Goal: Transaction & Acquisition: Purchase product/service

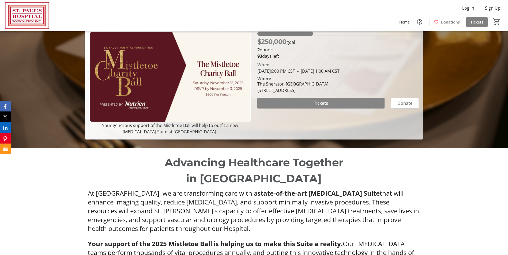
scroll to position [54, 0]
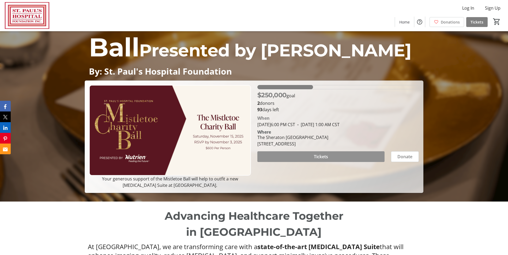
click at [320, 156] on span "Tickets" at bounding box center [321, 157] width 14 height 6
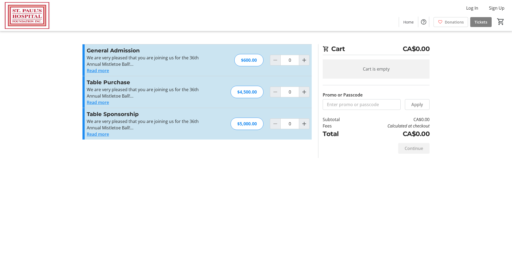
click at [104, 101] on button "Read more" at bounding box center [98, 102] width 22 height 6
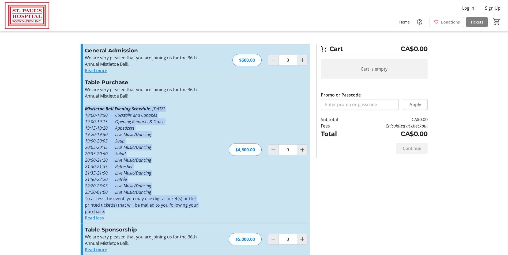
drag, startPoint x: 109, startPoint y: 211, endPoint x: 75, endPoint y: 109, distance: 107.7
click at [75, 109] on tr-checkout-feature-upsell-ui "Cart CA$0.00 Cart is empty Promo or Passcode Apply Subtotal CA$0.00 Fees Calcul…" at bounding box center [254, 131] width 508 height 262
copy div "Mistletoe Ball Evening Schedule : [DATE] 18:00-18:50 Cocktails and Canapés 19:0…"
click at [303, 149] on mat-icon "Increment by one" at bounding box center [302, 150] width 6 height 6
type input "1"
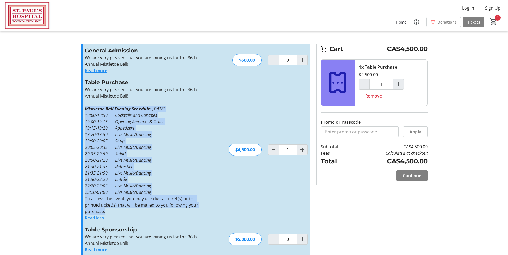
scroll to position [6, 0]
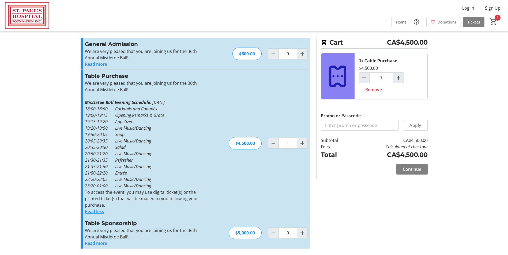
click at [359, 183] on div "Promo or Passcode Apply General Admission We are very pleased that you are join…" at bounding box center [253, 147] width 353 height 218
click at [412, 169] on span "Continue" at bounding box center [412, 169] width 18 height 6
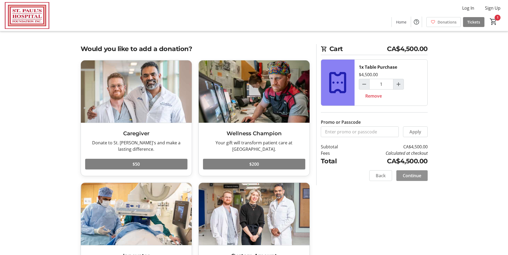
click at [415, 175] on span "Continue" at bounding box center [412, 176] width 18 height 6
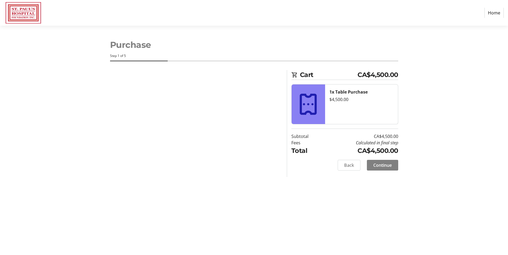
select select "CA"
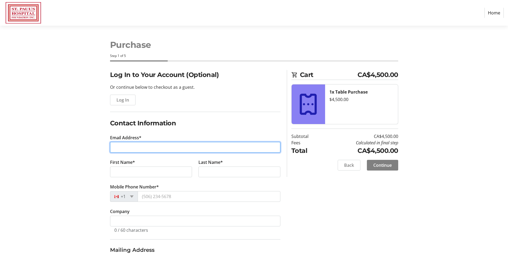
click at [115, 147] on input "Email Address*" at bounding box center [195, 147] width 170 height 11
type input "[EMAIL_ADDRESS][PERSON_NAME][DOMAIN_NAME]"
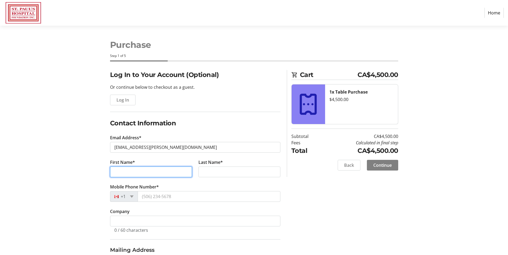
type input "Patrusia"
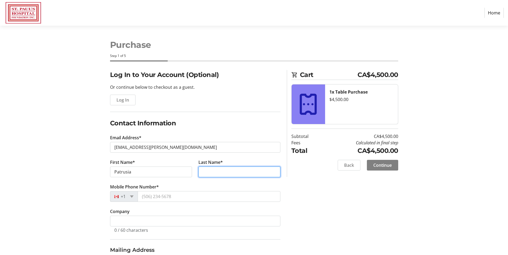
type input "[PERSON_NAME]"
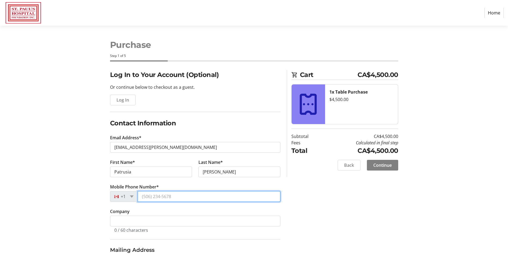
type input "[PHONE_NUMBER]"
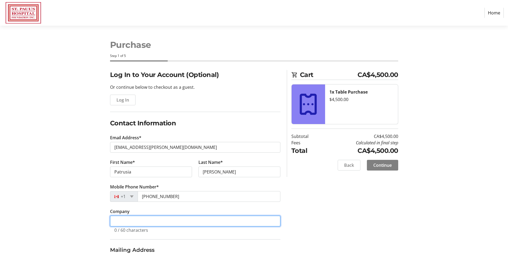
type input "[GEOGRAPHIC_DATA]"
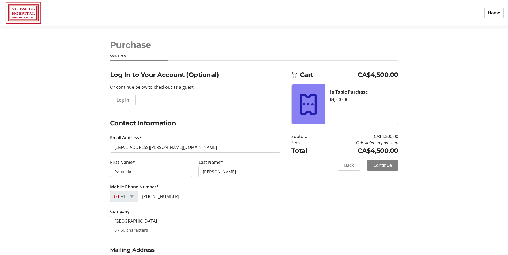
type input "PMB 212"
type input "[STREET_ADDRESS]"
type input "Saskatoon"
select select "SK"
type input "S7N 5A2"
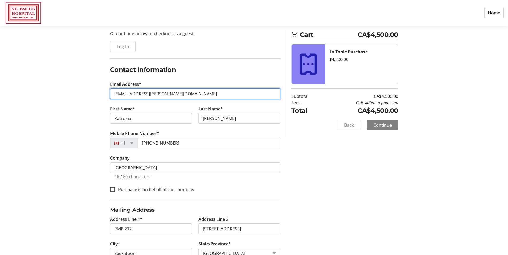
scroll to position [80, 0]
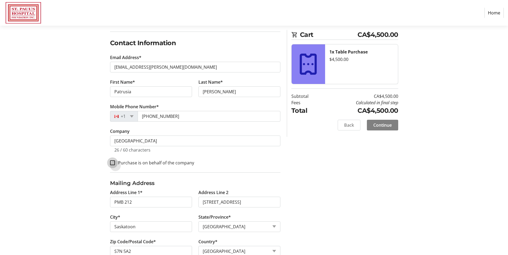
click at [112, 162] on input "Purchase is on behalf of the company" at bounding box center [112, 163] width 5 height 5
checkbox input "true"
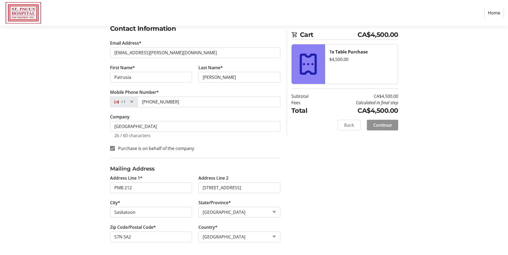
click at [381, 125] on span "Continue" at bounding box center [382, 125] width 18 height 6
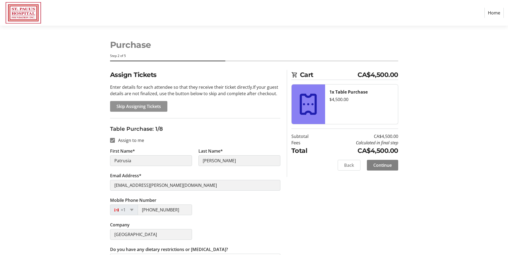
click at [134, 104] on span "Skip Assigning Tickets" at bounding box center [138, 106] width 44 height 6
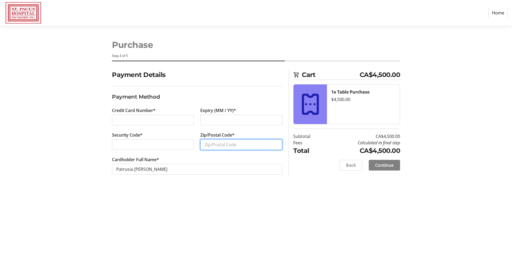
click at [218, 146] on input "Zip/Postal Code*" at bounding box center [241, 144] width 82 height 11
type input "S7N 5A2"
click at [384, 164] on span "Continue" at bounding box center [384, 165] width 18 height 6
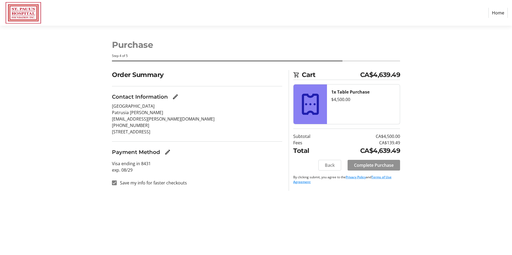
click at [377, 165] on span "Complete Purchase" at bounding box center [374, 165] width 40 height 6
